Goal: Transaction & Acquisition: Purchase product/service

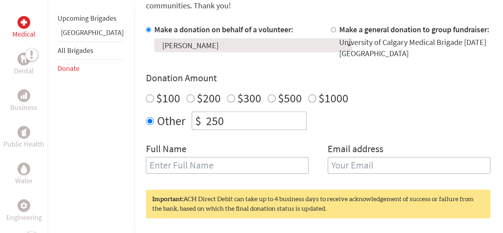
click at [146, 94] on input "$100" at bounding box center [150, 98] width 8 height 8
radio input "true"
click at [210, 112] on input "250" at bounding box center [256, 121] width 102 height 18
type input "2"
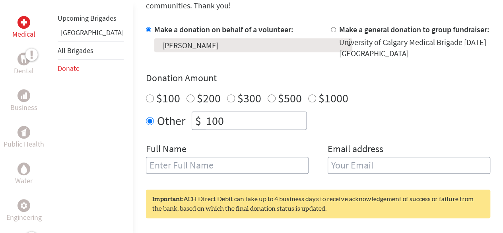
type input "100"
click at [369, 97] on div "Donation Amount $100 $200 $300 $500 $1000 Other $ 100" at bounding box center [318, 101] width 345 height 58
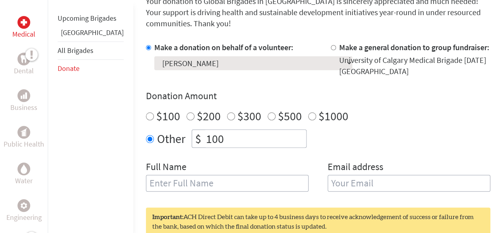
scroll to position [227, 0]
click at [265, 174] on input "text" at bounding box center [227, 182] width 163 height 17
type input "[PERSON_NAME]"
click at [331, 174] on input "email" at bounding box center [409, 182] width 163 height 17
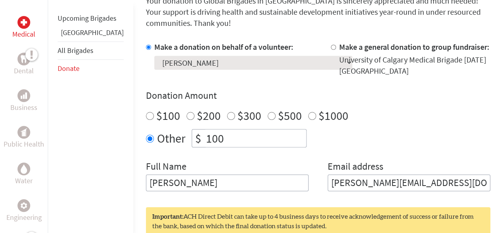
type input "[PERSON_NAME][EMAIL_ADDRESS][DOMAIN_NAME]"
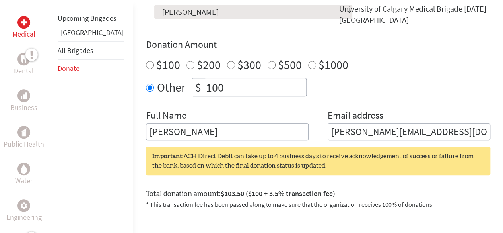
scroll to position [448, 0]
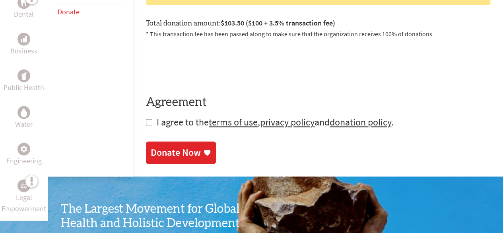
click at [157, 116] on span "I agree to the terms of use , privacy policy and donation policy ." at bounding box center [275, 122] width 237 height 12
click at [146, 119] on input "checkbox" at bounding box center [149, 122] width 6 height 6
checkbox input "true"
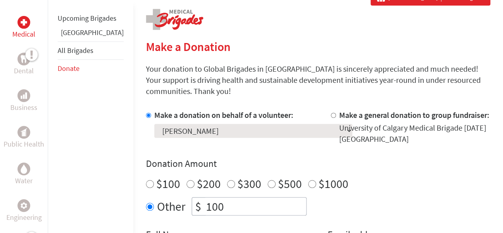
scroll to position [158, 0]
click at [446, 161] on div "Donation Amount $100 $200 $300 $500 $1000 Other $ 100" at bounding box center [318, 187] width 345 height 58
click at [469, 160] on div "Donation Amount $100 $200 $300 $500 $1000 Other $ 100" at bounding box center [318, 187] width 345 height 58
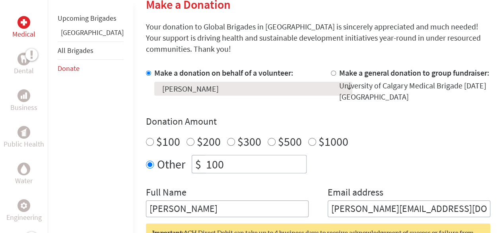
scroll to position [201, 0]
click at [146, 138] on input "$100" at bounding box center [150, 142] width 8 height 8
radio input "true"
click at [216, 156] on input "100" at bounding box center [256, 165] width 102 height 18
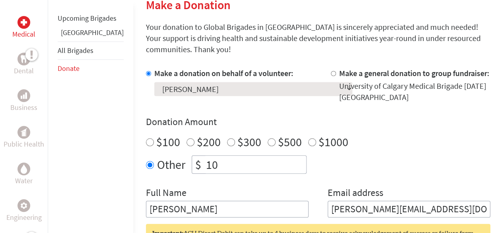
type input "1"
click at [146, 135] on div "$100" at bounding box center [163, 142] width 34 height 14
click at [146, 138] on input "$100" at bounding box center [150, 142] width 8 height 8
radio input "true"
click at [115, 138] on div "Medical Dental Business Public Health Water Engineering Legal Empowerment Upcom…" at bounding box center [251, 186] width 503 height 476
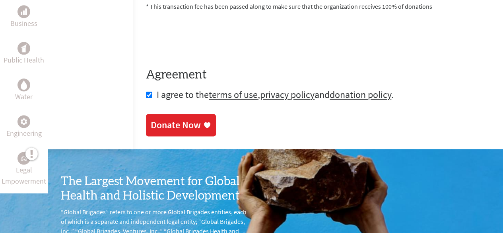
scroll to position [465, 0]
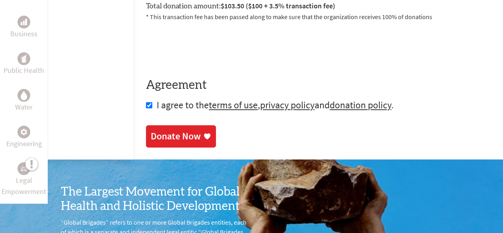
click at [151, 130] on div "Donate Now" at bounding box center [176, 136] width 50 height 13
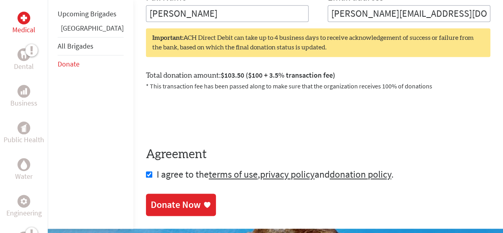
scroll to position [404, 0]
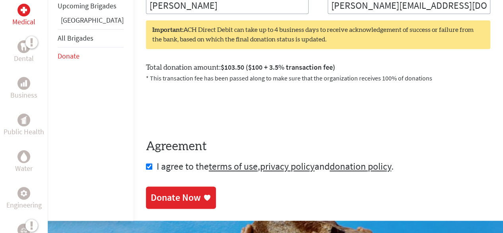
click at [169, 191] on div "Donate Now" at bounding box center [176, 197] width 50 height 13
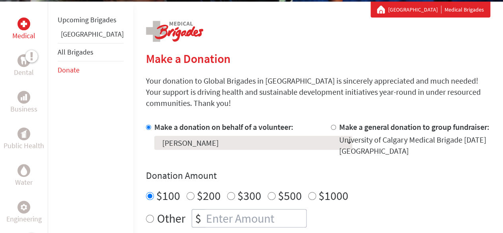
scroll to position [147, 0]
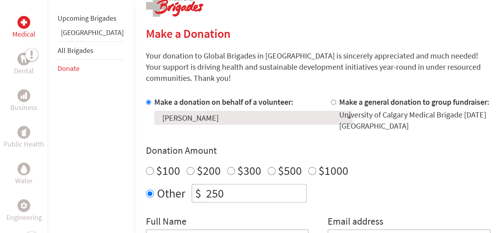
scroll to position [172, 0]
click at [146, 166] on input "$100" at bounding box center [150, 170] width 8 height 8
radio input "true"
click at [218, 184] on input "250" at bounding box center [256, 193] width 102 height 18
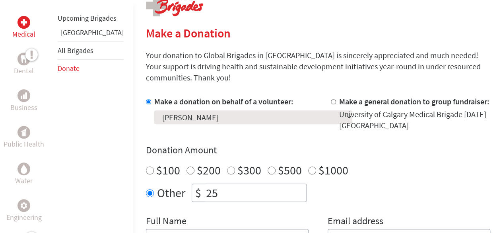
type input "2"
click at [146, 163] on div "$100" at bounding box center [163, 170] width 34 height 14
click at [146, 166] on input "$100" at bounding box center [150, 170] width 8 height 8
radio input "true"
click at [146, 166] on input "$100" at bounding box center [150, 170] width 8 height 8
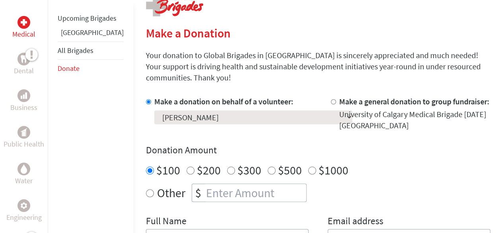
click at [363, 163] on div "$100 $200 $300 $500 $1000" at bounding box center [318, 170] width 345 height 14
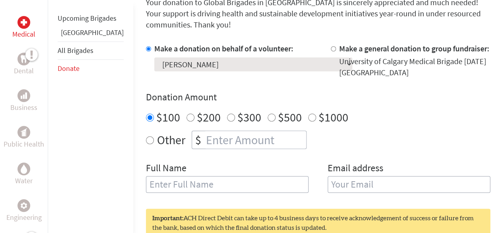
scroll to position [226, 0]
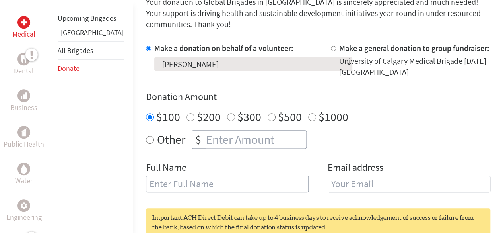
click at [198, 176] on input "text" at bounding box center [227, 184] width 163 height 17
type input "[PERSON_NAME]"
click at [369, 176] on input "email" at bounding box center [409, 184] width 163 height 17
type input "[PERSON_NAME][EMAIL_ADDRESS][DOMAIN_NAME]"
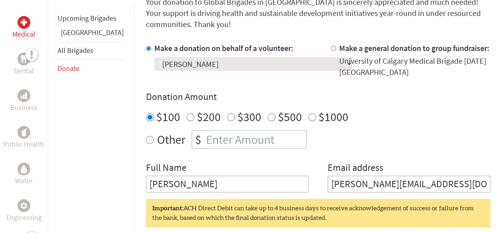
click at [361, 133] on div "Other $" at bounding box center [318, 139] width 345 height 18
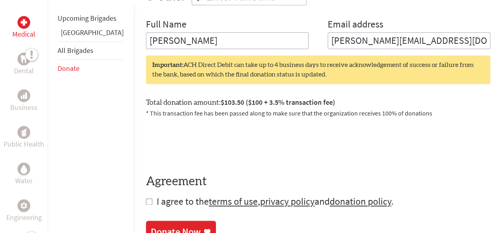
scroll to position [370, 0]
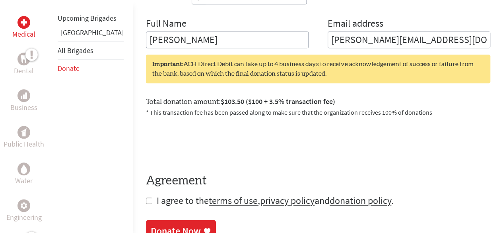
click at [146, 197] on input "checkbox" at bounding box center [149, 200] width 6 height 6
checkbox input "true"
click at [156, 225] on div "Donate Now" at bounding box center [176, 231] width 50 height 13
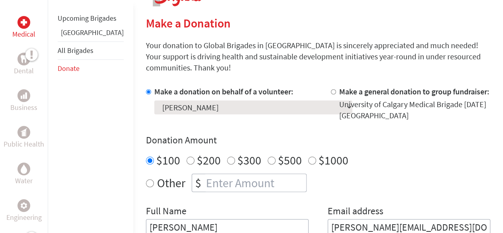
scroll to position [183, 0]
